Goal: Transaction & Acquisition: Purchase product/service

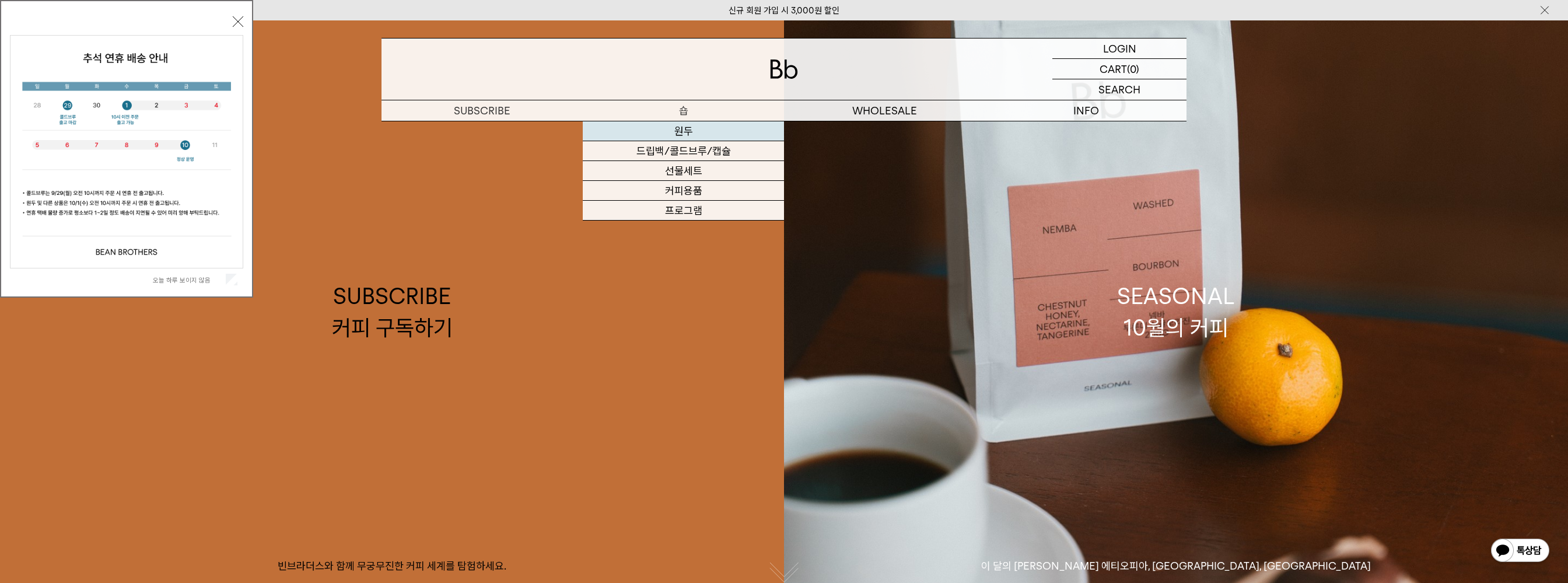
click at [690, 125] on link "원두" at bounding box center [683, 131] width 201 height 20
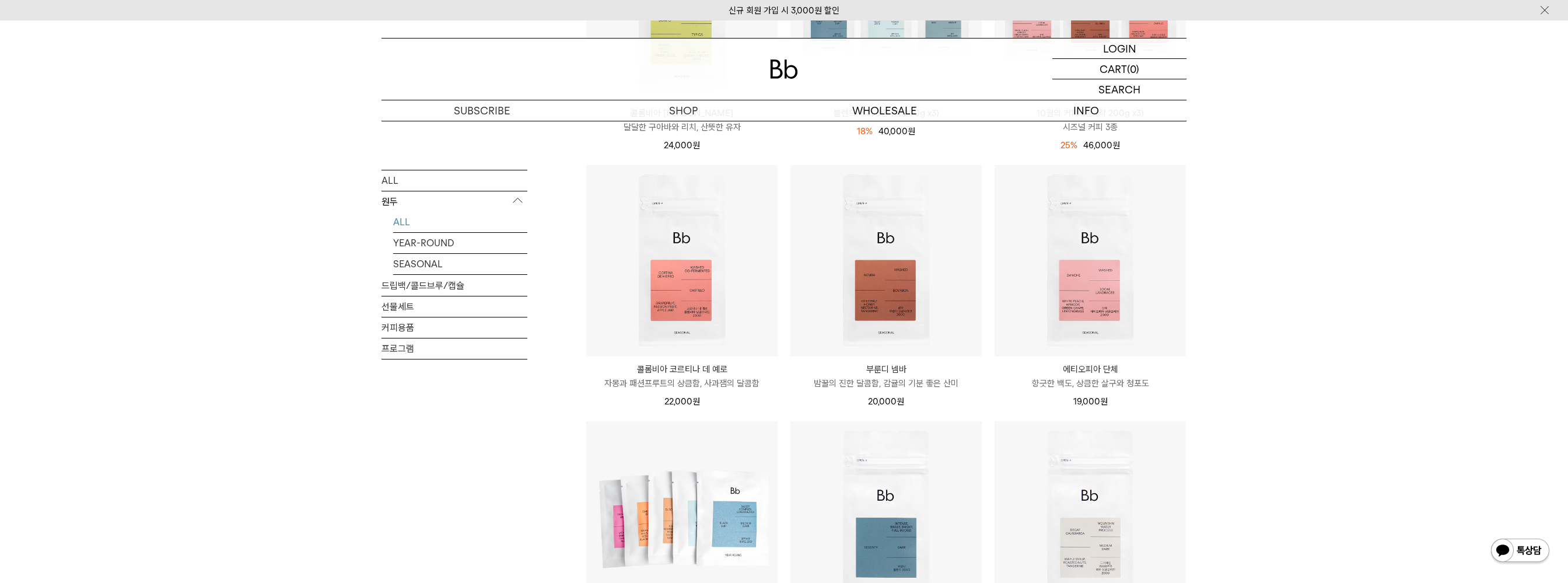
scroll to position [59, 0]
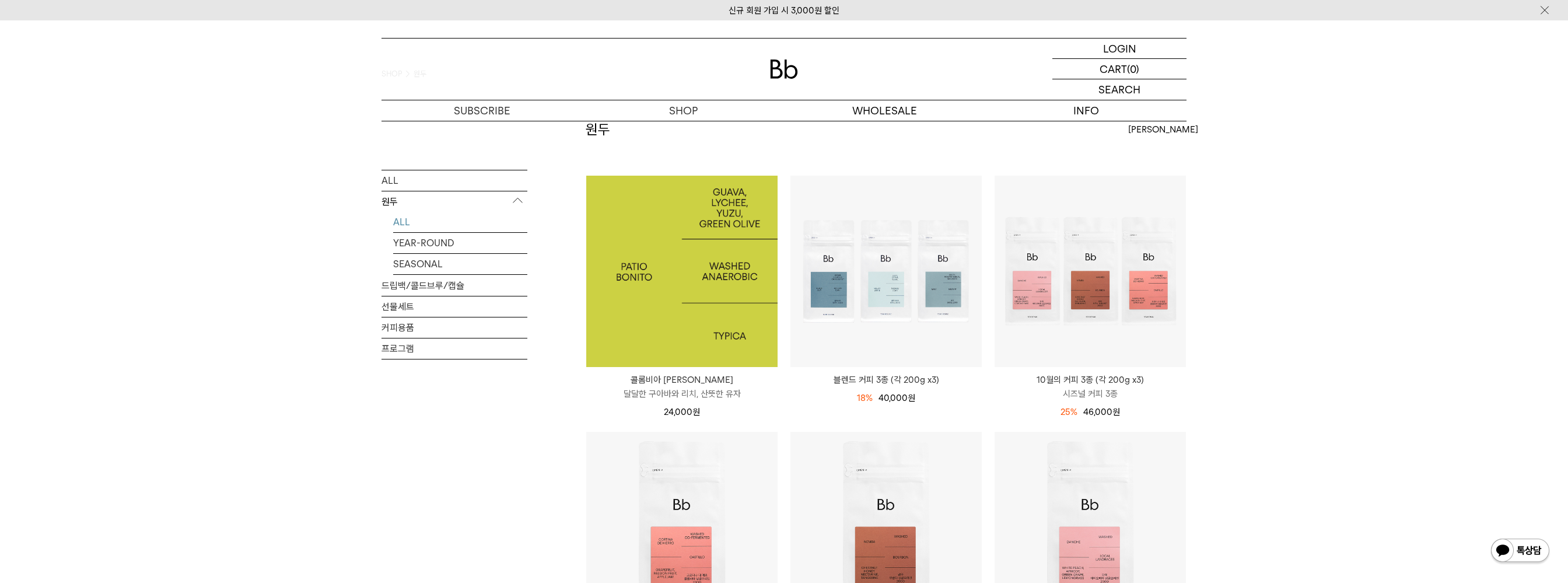
click at [707, 275] on img at bounding box center [681, 271] width 191 height 192
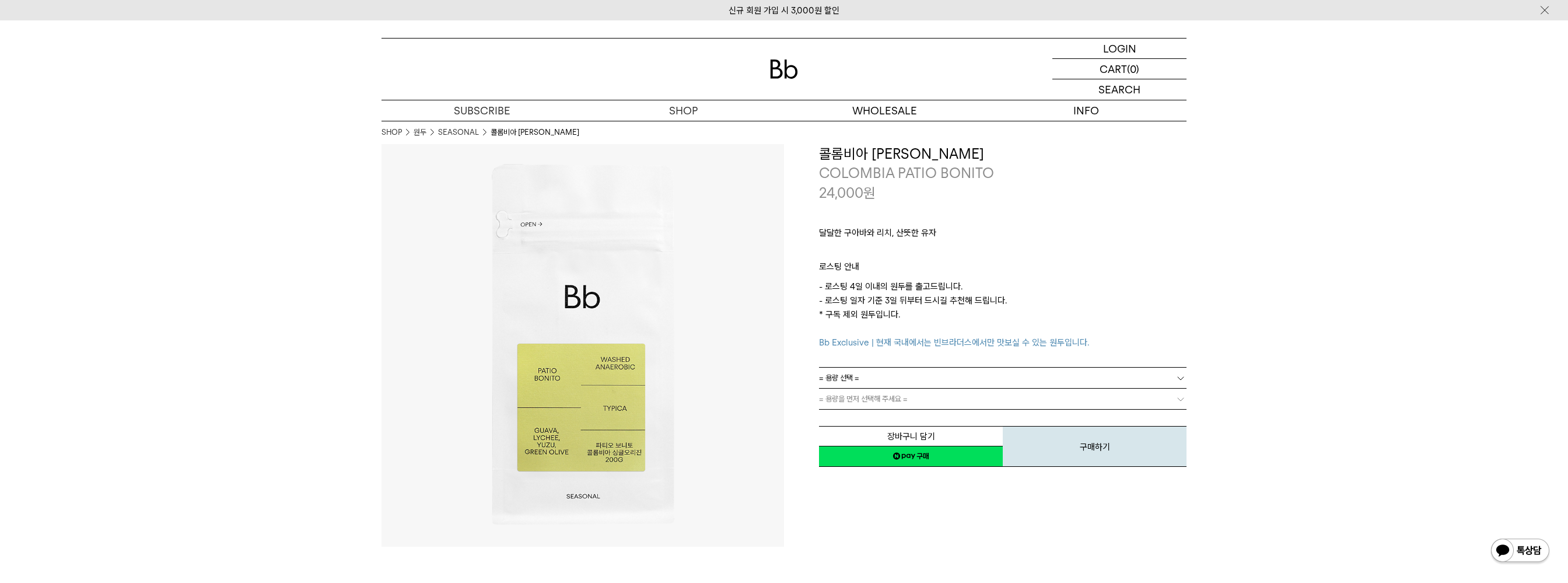
click at [951, 385] on link "= 용량 선택 =" at bounding box center [1003, 378] width 367 height 20
click at [926, 394] on li "200g" at bounding box center [1008, 399] width 356 height 21
click at [911, 399] on link "= 분쇄도 선택 =" at bounding box center [1003, 398] width 367 height 20
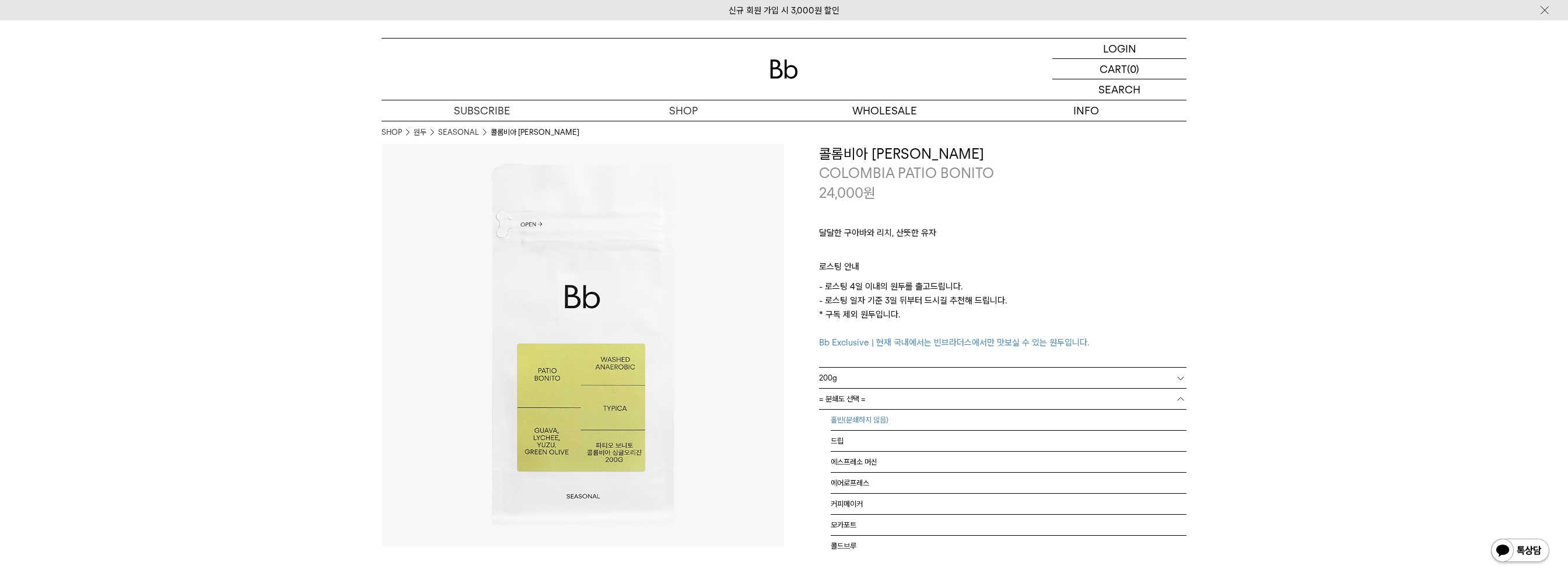
click at [896, 423] on li "홀빈(분쇄하지 않음)" at bounding box center [1008, 420] width 356 height 21
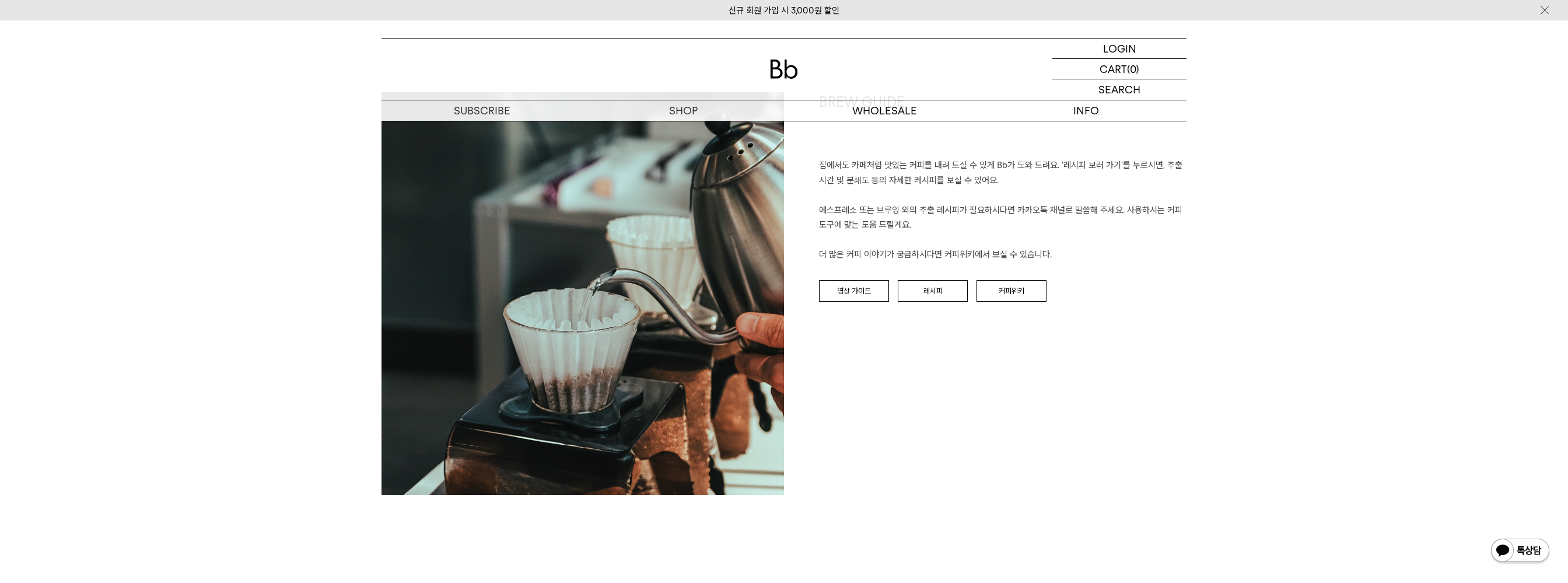
scroll to position [1284, 0]
